Goal: Task Accomplishment & Management: Complete application form

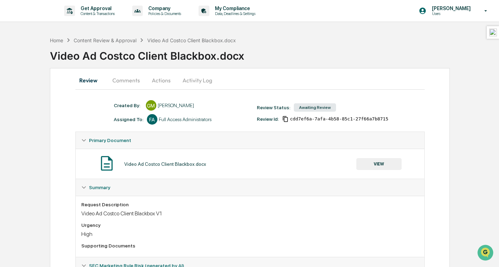
click at [89, 14] on p "Content & Transactions" at bounding box center [96, 13] width 43 height 5
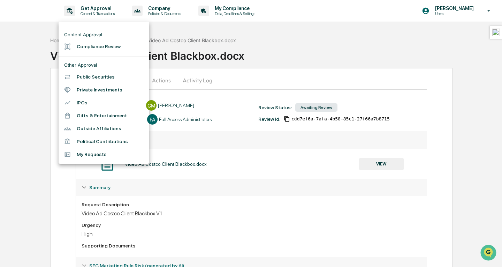
click at [91, 50] on li "Compliance Review" at bounding box center [104, 46] width 91 height 13
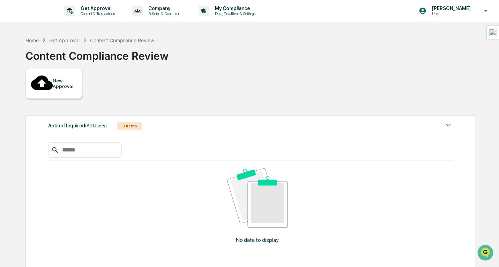
click at [56, 78] on div "New Approval" at bounding box center [64, 83] width 23 height 11
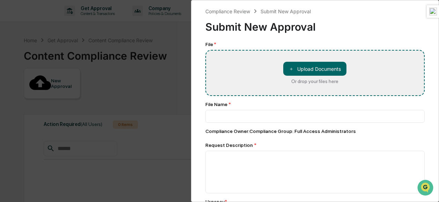
type input "**********"
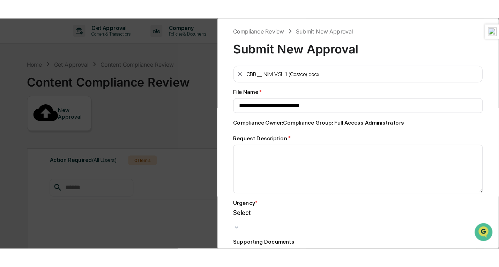
scroll to position [70, 0]
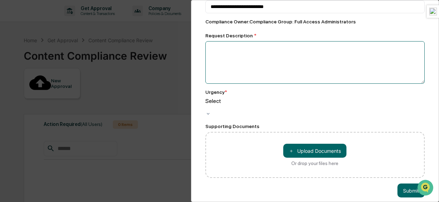
click at [269, 53] on textarea at bounding box center [314, 62] width 219 height 43
type textarea "**********"
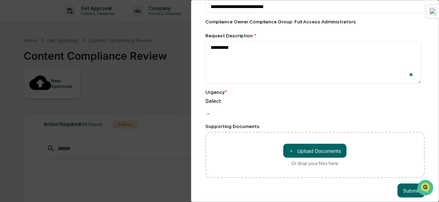
click at [247, 104] on div at bounding box center [314, 107] width 219 height 7
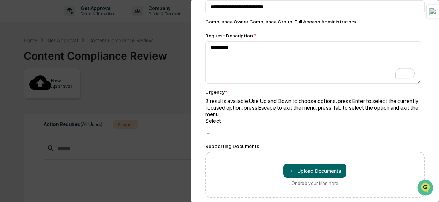
drag, startPoint x: 246, startPoint y: 123, endPoint x: 261, endPoint y: 133, distance: 18.4
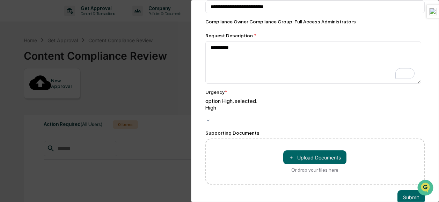
click at [405, 190] on button "Submit" at bounding box center [410, 197] width 27 height 14
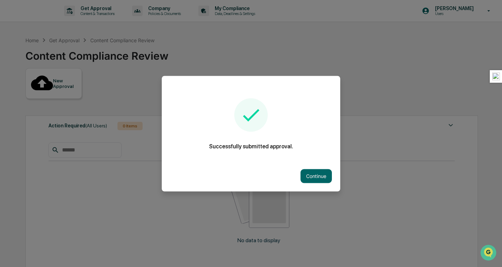
click at [313, 172] on button "Continue" at bounding box center [316, 176] width 31 height 14
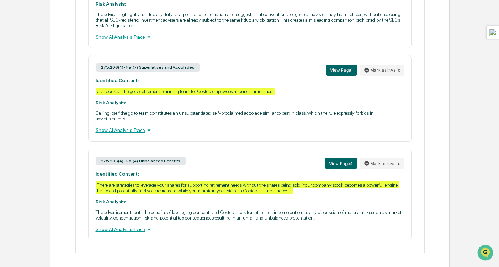
scroll to position [350, 0]
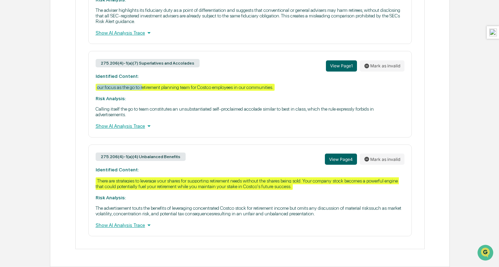
drag, startPoint x: 90, startPoint y: 81, endPoint x: 143, endPoint y: 81, distance: 52.3
click at [143, 81] on div "275.206(4)-1(a)(7) Superlatives and Accolades View Page 1 Mark as invalid Ident…" at bounding box center [249, 94] width 323 height 86
copy div "our focus as the go to r"
drag, startPoint x: 97, startPoint y: 177, endPoint x: 162, endPoint y: 180, distance: 65.0
click at [162, 180] on div "There are strategies to leverage your shares for supporting retirement needs wi…" at bounding box center [247, 183] width 303 height 13
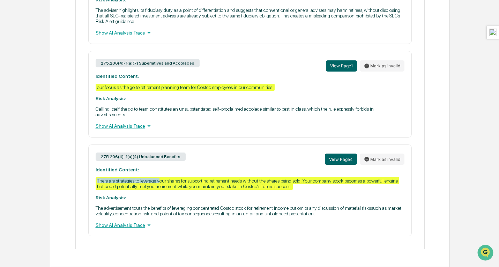
copy div "There are strategies to leverage y"
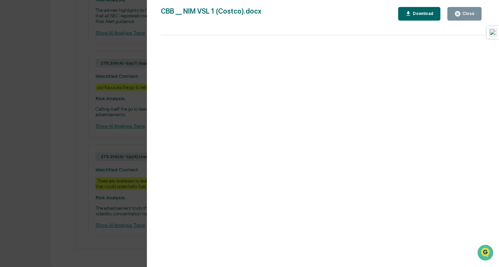
click at [76, 37] on div "Version History [DATE] 11:05 PM [PERSON_NAME] CBB __ NIM VSL 1 (Costco).docx Cl…" at bounding box center [249, 133] width 499 height 267
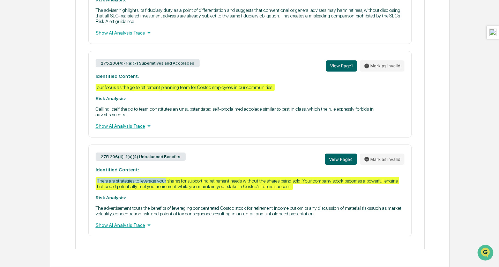
drag, startPoint x: 93, startPoint y: 178, endPoint x: 167, endPoint y: 178, distance: 74.3
click at [168, 178] on div "275.206(4)-1(a)(4) Unbalanced Benefits View Page 4 Mark as invalid Identified C…" at bounding box center [249, 190] width 323 height 92
copy div "There are strategies to leverage your"
